Goal: Task Accomplishment & Management: Manage account settings

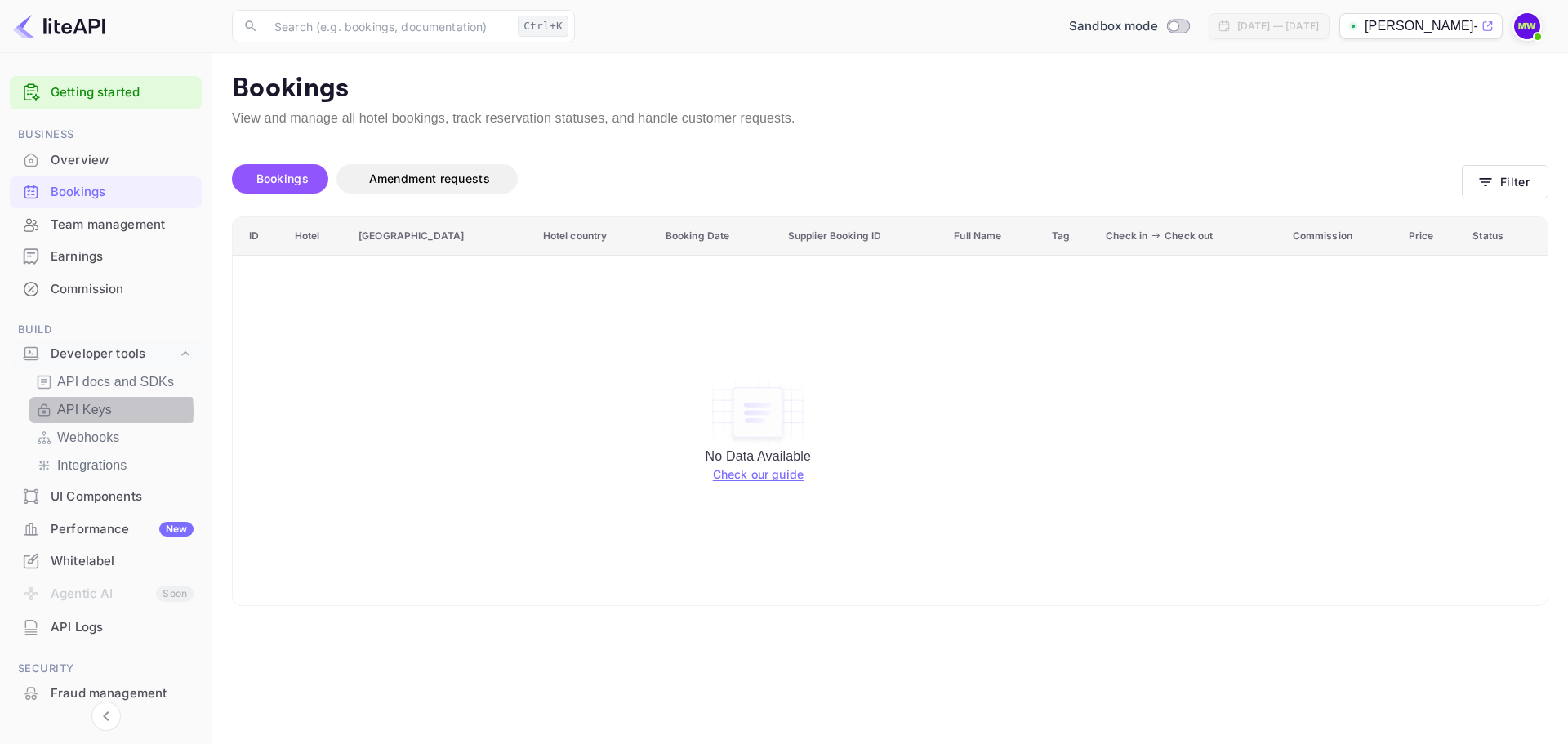
click at [87, 410] on p "API Keys" at bounding box center [84, 409] width 54 height 20
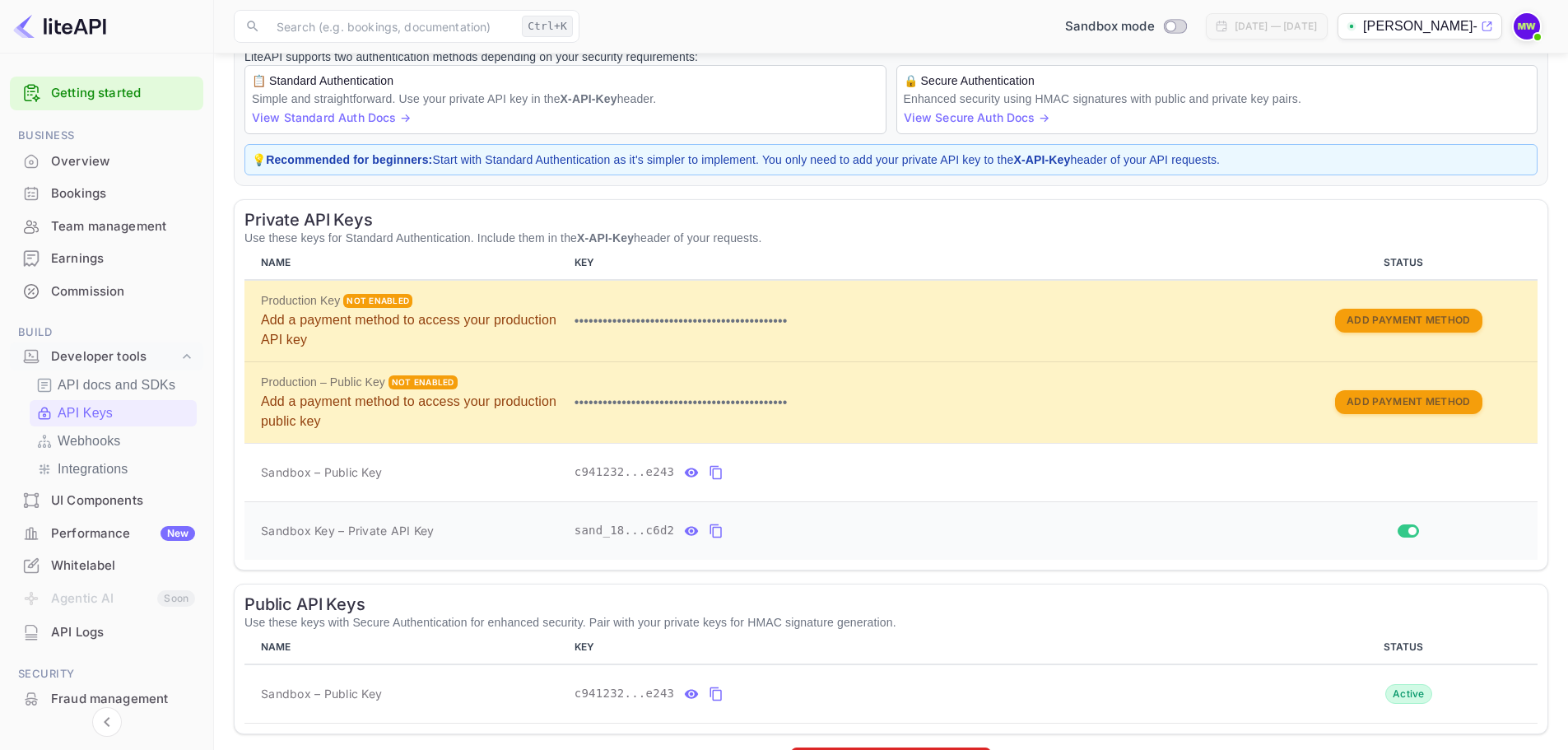
scroll to position [164, 0]
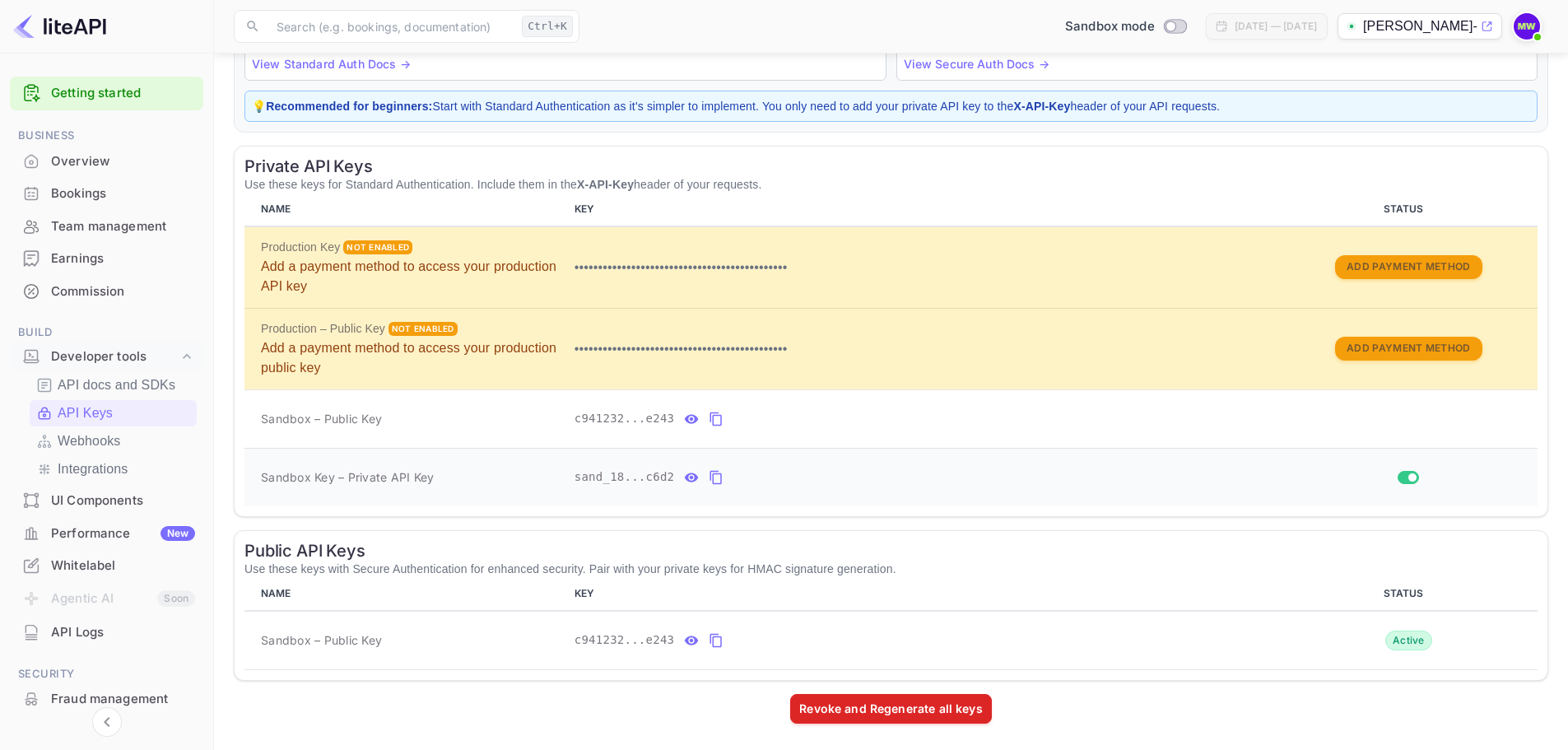
click at [709, 478] on icon "private api keys table" at bounding box center [716, 478] width 15 height 20
click at [105, 187] on div "Bookings" at bounding box center [122, 194] width 144 height 19
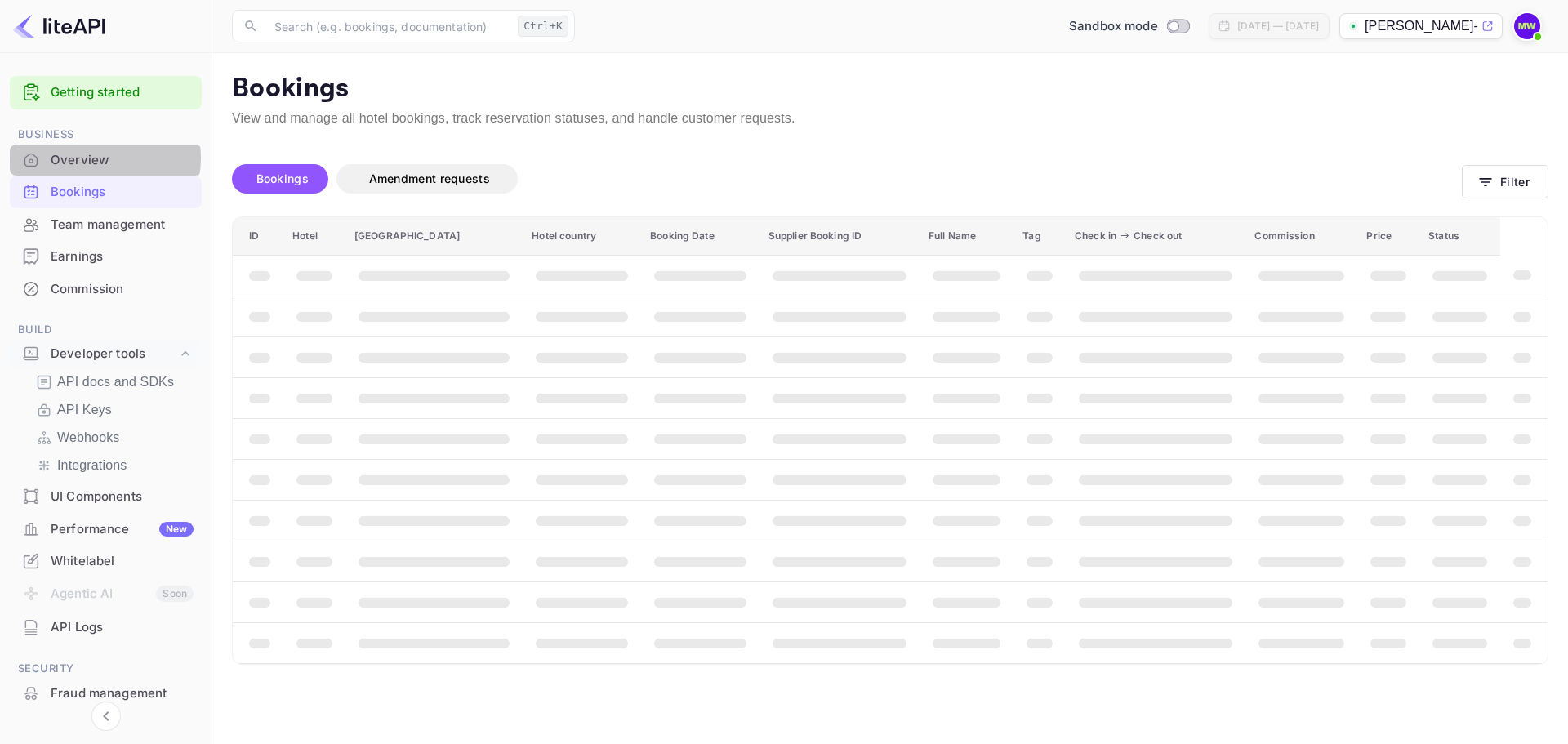
click at [104, 157] on div "Overview" at bounding box center [121, 160] width 143 height 19
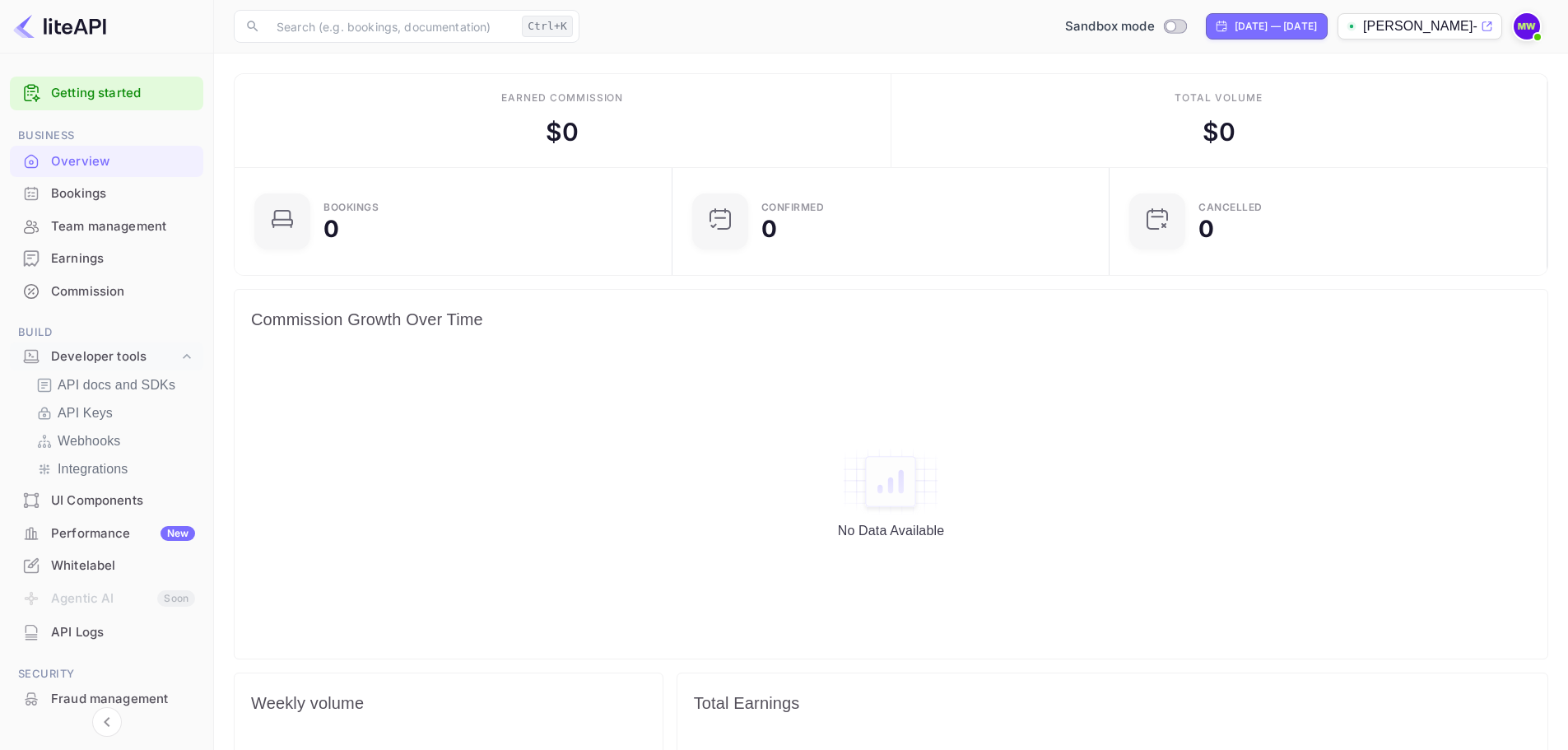
click at [102, 205] on div "Bookings" at bounding box center [106, 194] width 194 height 32
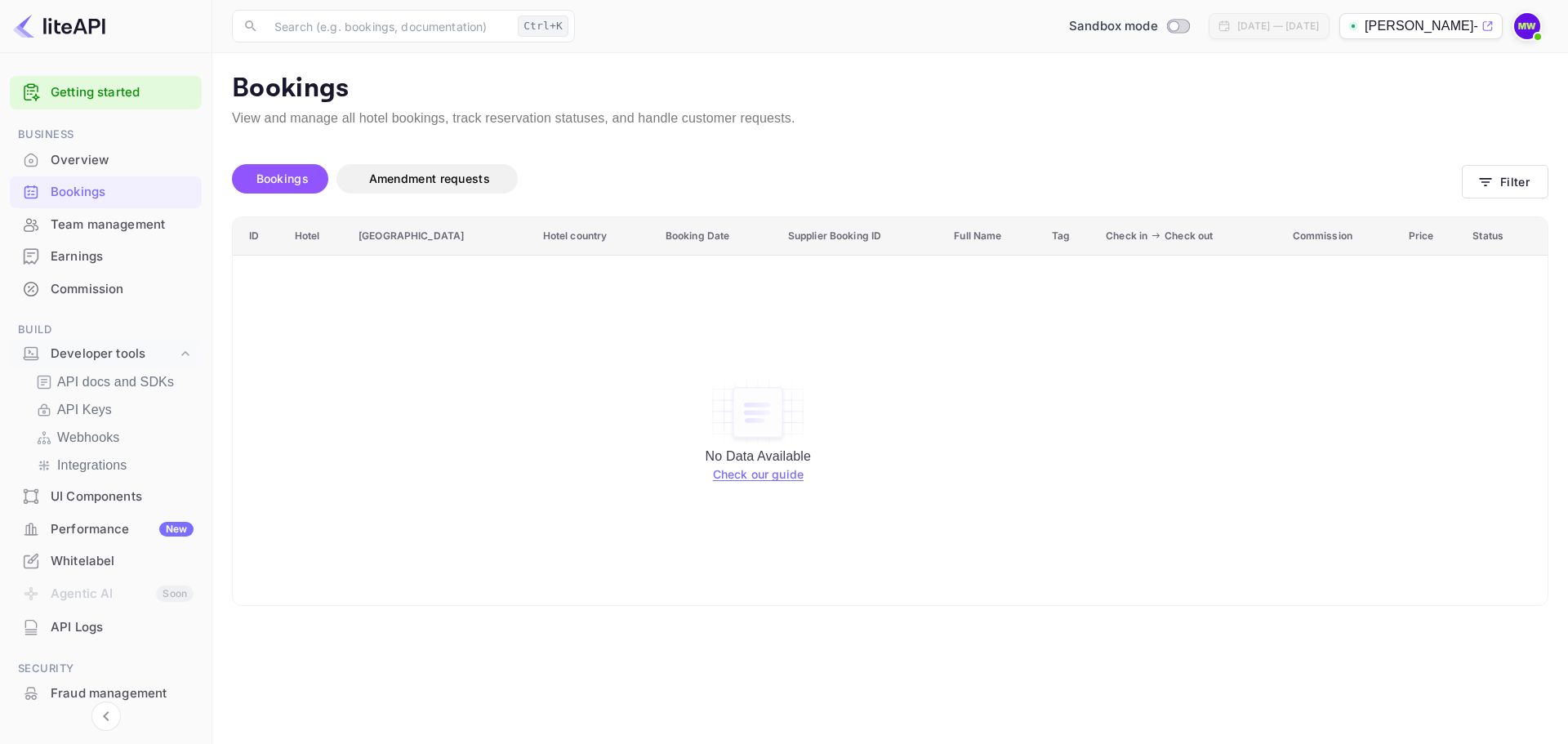
click at [757, 475] on link "Check our guide" at bounding box center [758, 474] width 91 height 14
